Goal: Task Accomplishment & Management: Use online tool/utility

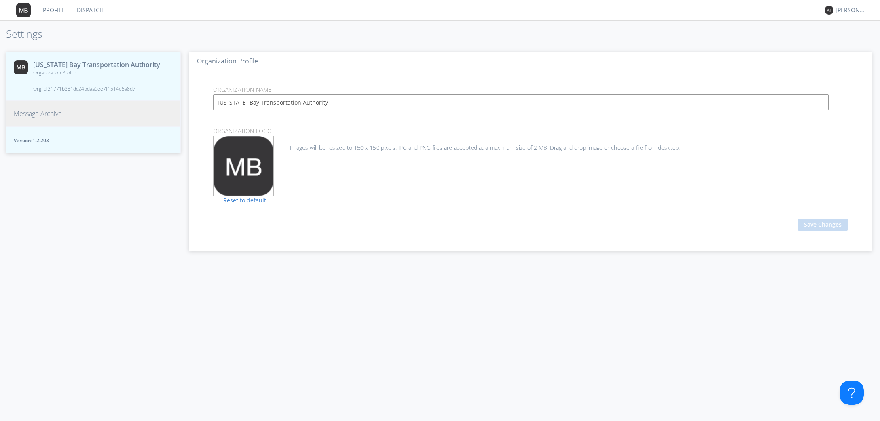
click at [36, 109] on span "Message Archive" at bounding box center [38, 113] width 48 height 9
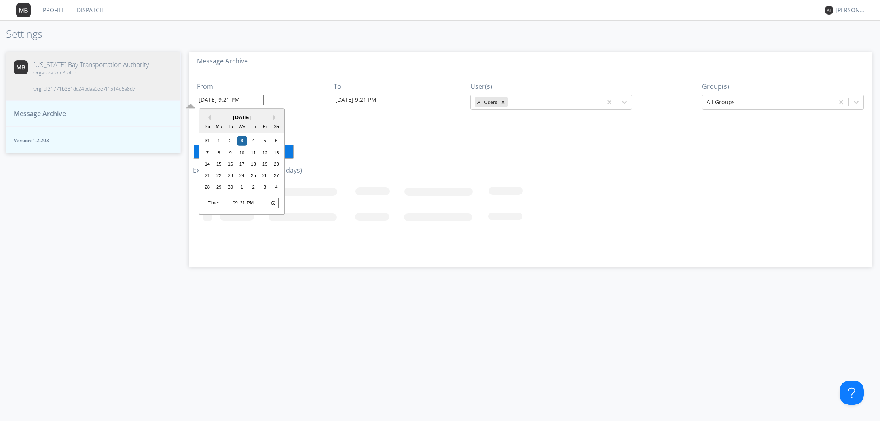
click at [228, 99] on input "[DATE] 9:21 PM" at bounding box center [230, 100] width 67 height 11
click at [233, 203] on input "21:21" at bounding box center [254, 203] width 48 height 11
type input "14:21"
type input "[DATE] 2:21 PM"
type input "[DATE] 9:22 PM"
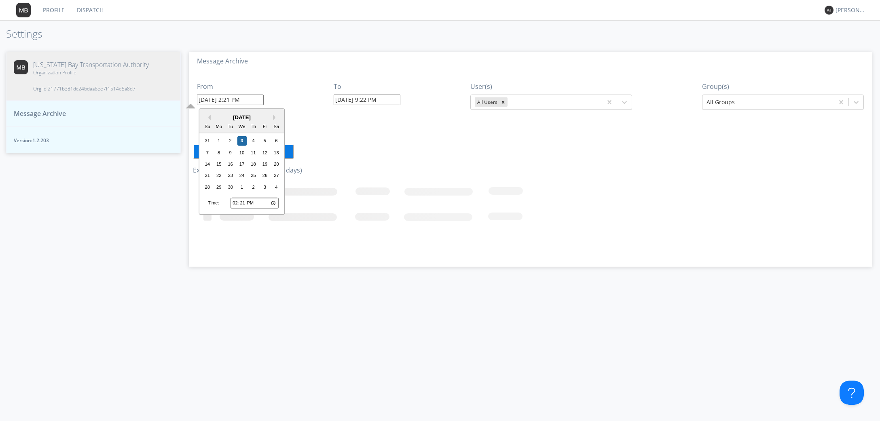
click at [248, 203] on input "14:21" at bounding box center [254, 203] width 48 height 11
type input "[DATE] 2:00 PM"
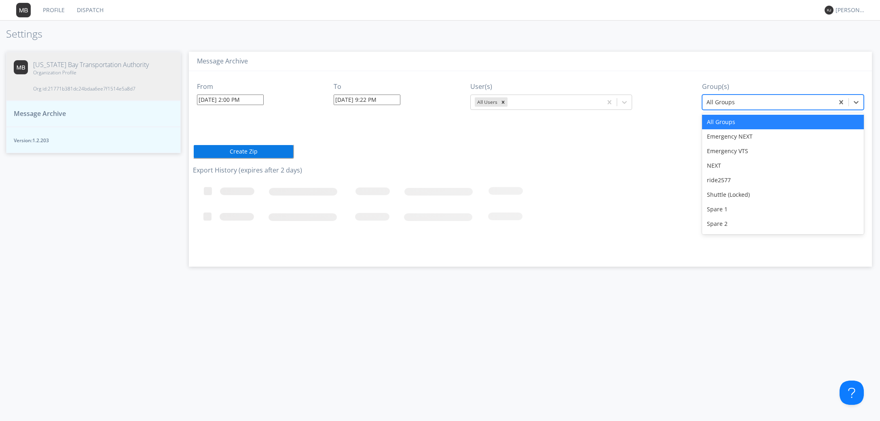
click at [731, 107] on div "All Groups" at bounding box center [767, 102] width 131 height 13
click at [731, 165] on div "NEXT" at bounding box center [783, 165] width 162 height 15
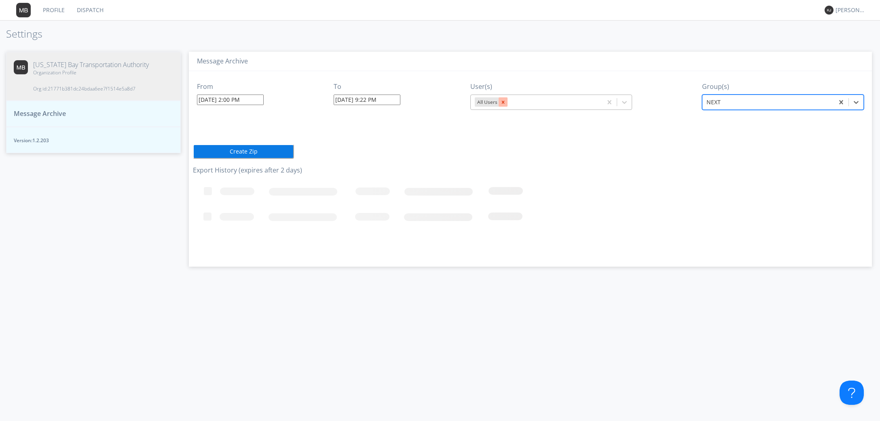
click at [506, 103] on icon "Remove All Users" at bounding box center [503, 102] width 6 height 6
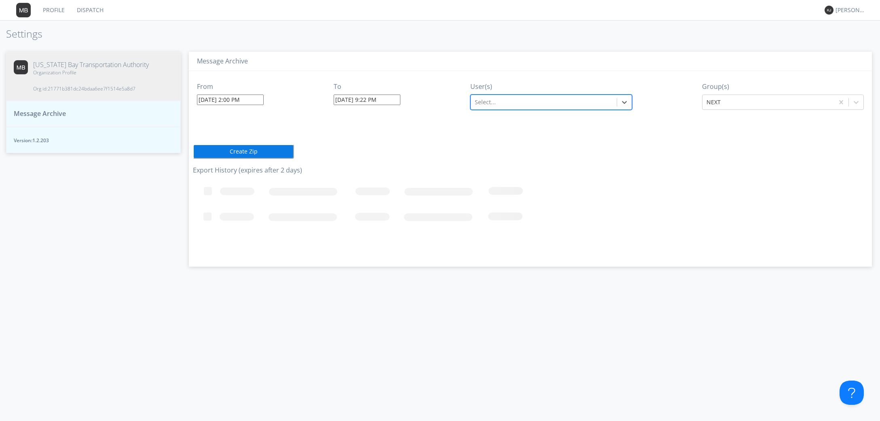
click at [517, 101] on div at bounding box center [544, 102] width 138 height 10
type input "3132"
click at [215, 144] on div "From [DATE] 2:00 PM To [DATE] 9:22 PM User(s) N3132 Group(s) NEXT Create Zip Ex…" at bounding box center [530, 166] width 675 height 190
click at [217, 148] on button "Create Zip" at bounding box center [243, 151] width 101 height 15
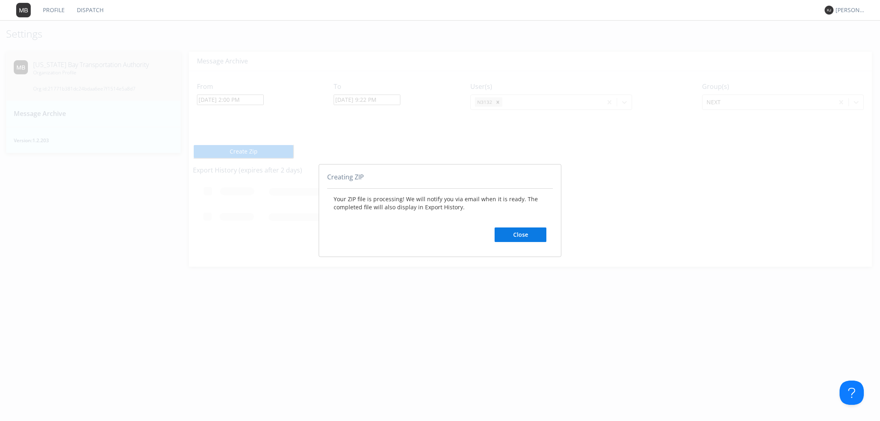
click at [530, 234] on button "Close" at bounding box center [520, 235] width 52 height 15
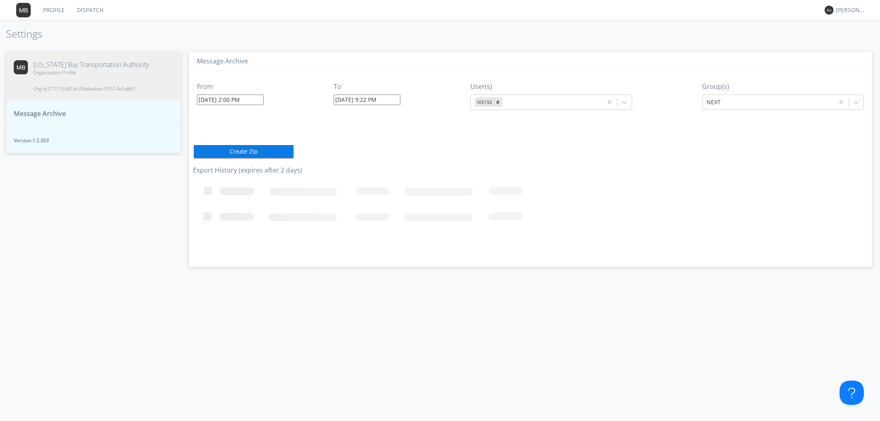
click at [51, 109] on span "Message Archive" at bounding box center [40, 113] width 52 height 9
click at [230, 75] on div "From [DATE] 2:00 PM To [DATE] 9:22 PM User(s) Select... Group(s) Select..." at bounding box center [530, 92] width 675 height 43
click at [93, 10] on link "Dispatch" at bounding box center [90, 10] width 39 height 20
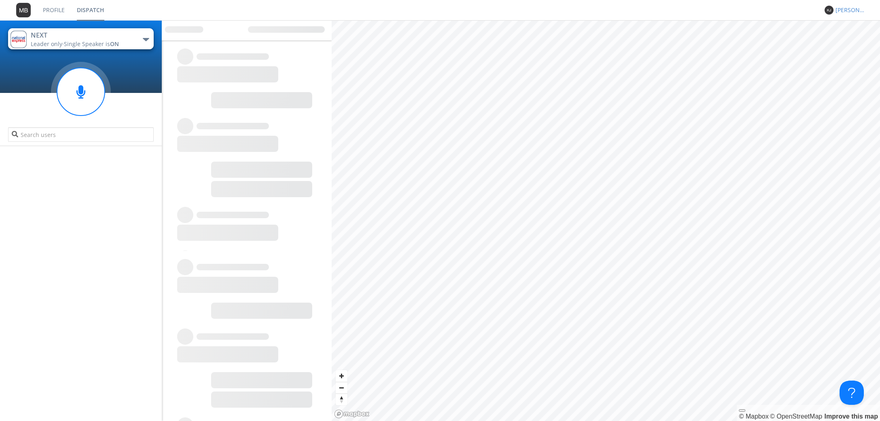
click at [845, 9] on div "[PERSON_NAME]" at bounding box center [850, 10] width 30 height 8
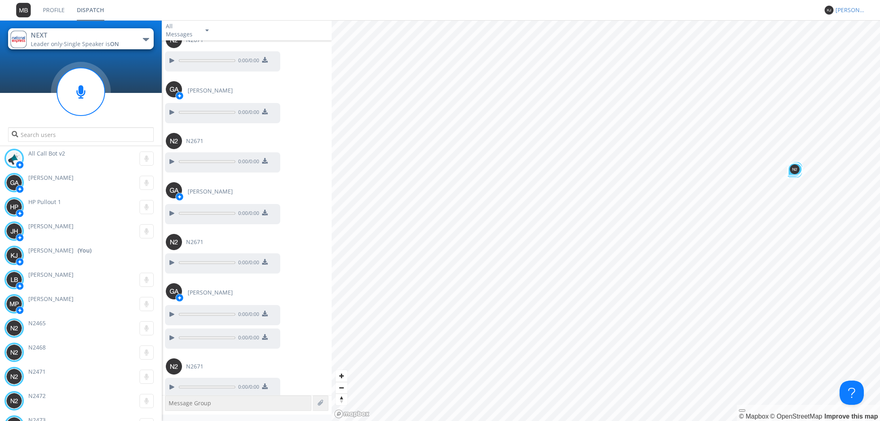
scroll to position [672, 0]
click at [845, 10] on div "[PERSON_NAME]" at bounding box center [850, 10] width 30 height 8
click at [841, 28] on div "Settings" at bounding box center [855, 28] width 42 height 15
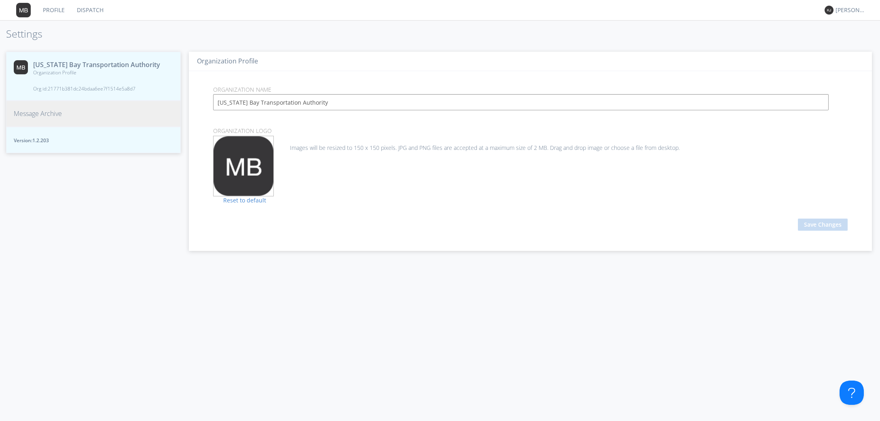
click at [52, 109] on span "Message Archive" at bounding box center [38, 113] width 48 height 9
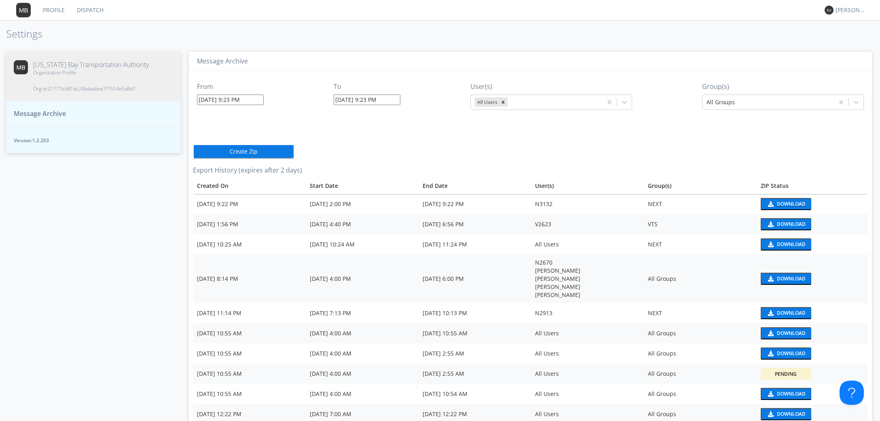
click at [779, 203] on div "Download" at bounding box center [791, 204] width 29 height 5
click at [577, 17] on nav "Profile Dispatch [PERSON_NAME]" at bounding box center [440, 10] width 880 height 21
click at [86, 10] on link "Dispatch" at bounding box center [90, 10] width 39 height 20
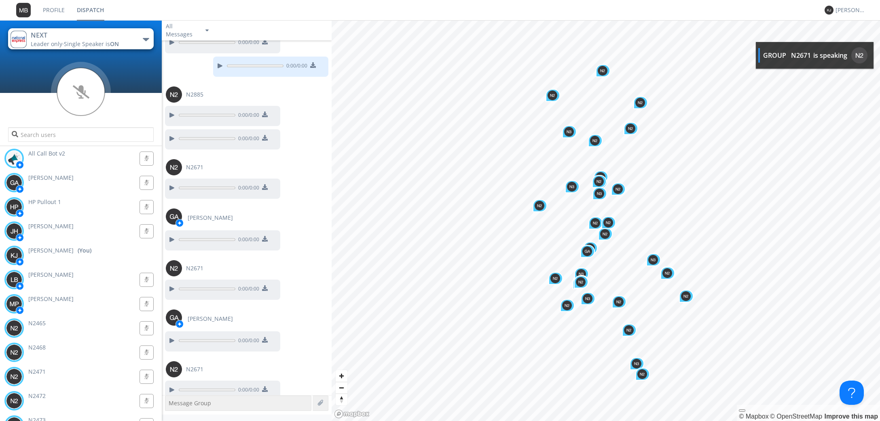
scroll to position [1045, 0]
